Goal: Task Accomplishment & Management: Manage account settings

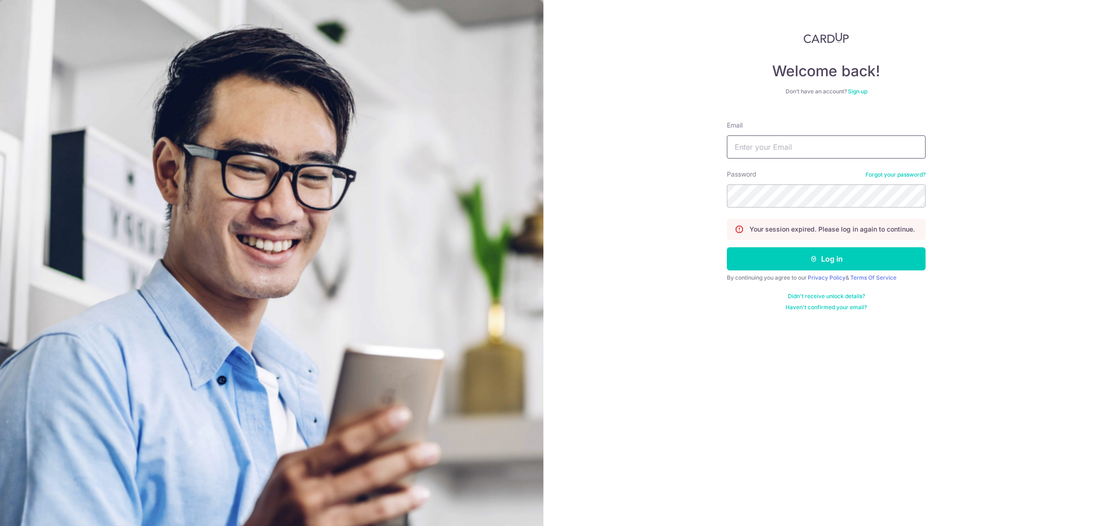
drag, startPoint x: 780, startPoint y: 150, endPoint x: 799, endPoint y: 158, distance: 20.9
click at [780, 150] on input "Email" at bounding box center [826, 146] width 199 height 23
type input "[EMAIL_ADDRESS][DOMAIN_NAME]"
click at [727, 247] on button "Log in" at bounding box center [826, 258] width 199 height 23
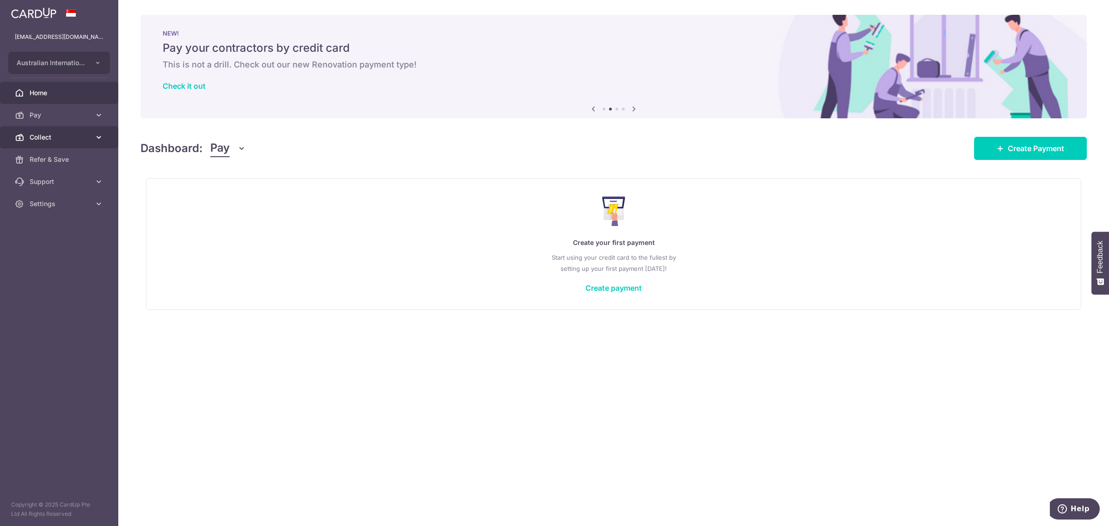
click at [51, 134] on span "Collect" at bounding box center [60, 137] width 61 height 9
click at [55, 202] on span "Payment Requests" at bounding box center [60, 203] width 61 height 9
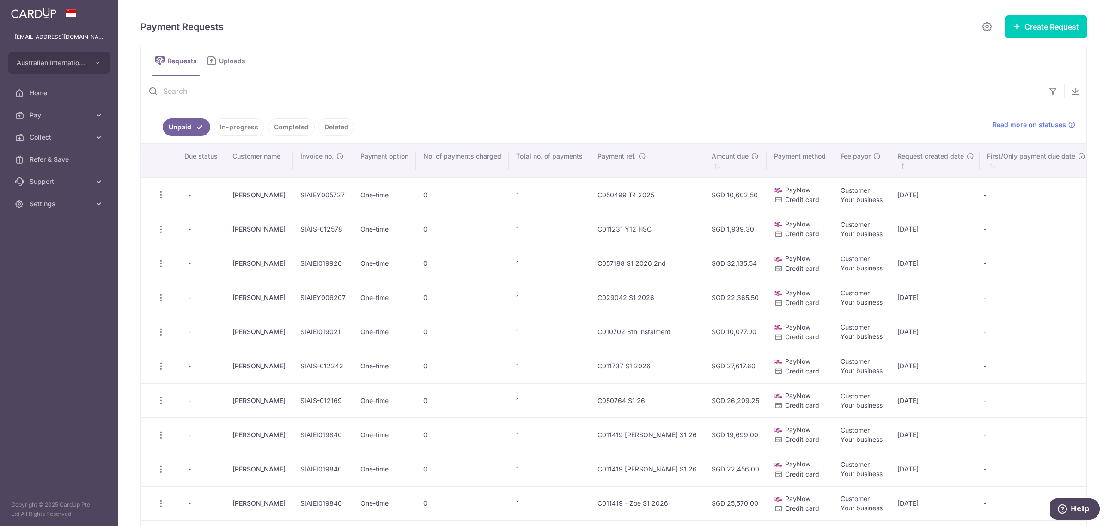
click at [248, 126] on link "In-progress" at bounding box center [239, 127] width 50 height 18
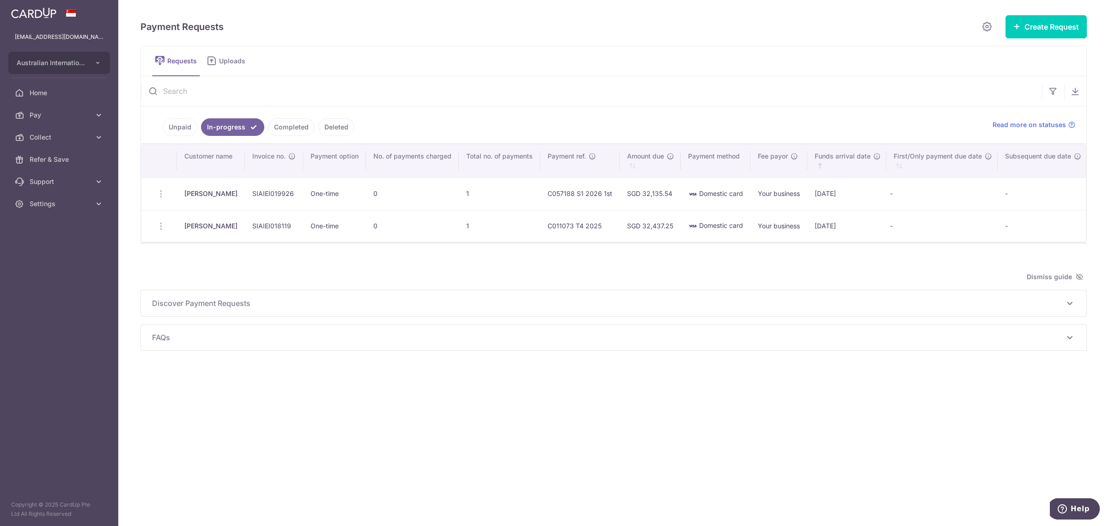
click at [168, 125] on link "Unpaid" at bounding box center [180, 127] width 35 height 18
